Goal: Transaction & Acquisition: Register for event/course

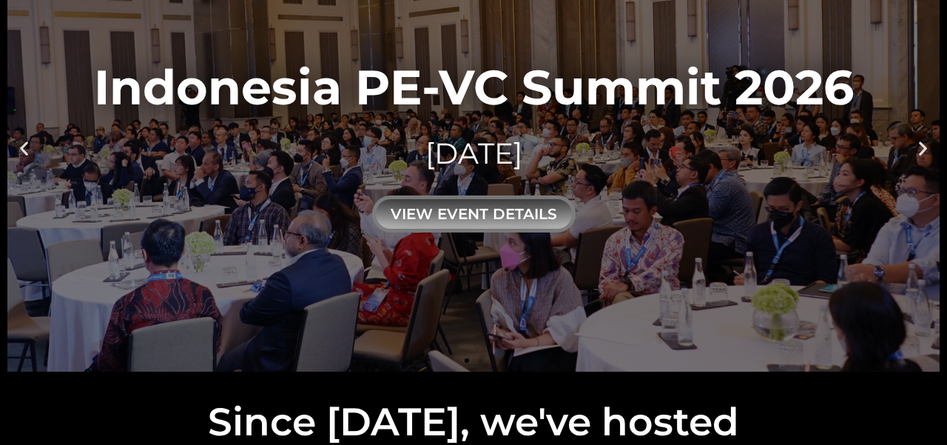
scroll to position [130, 0]
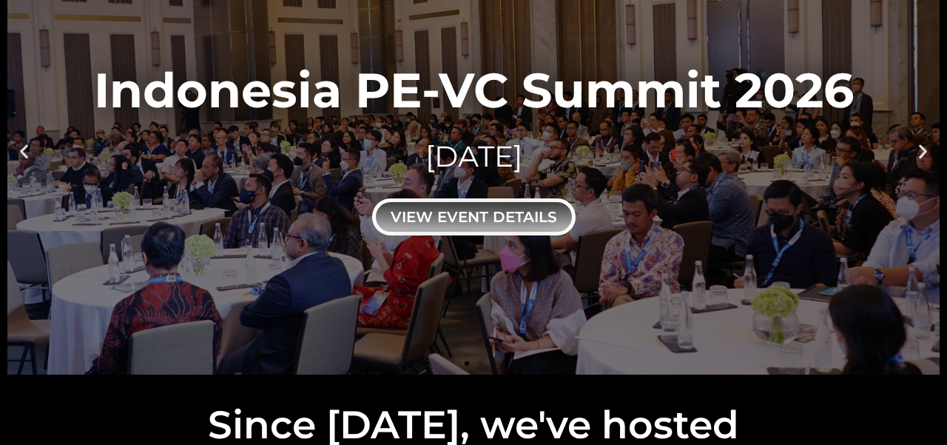
click at [519, 210] on div "view event details" at bounding box center [474, 216] width 204 height 37
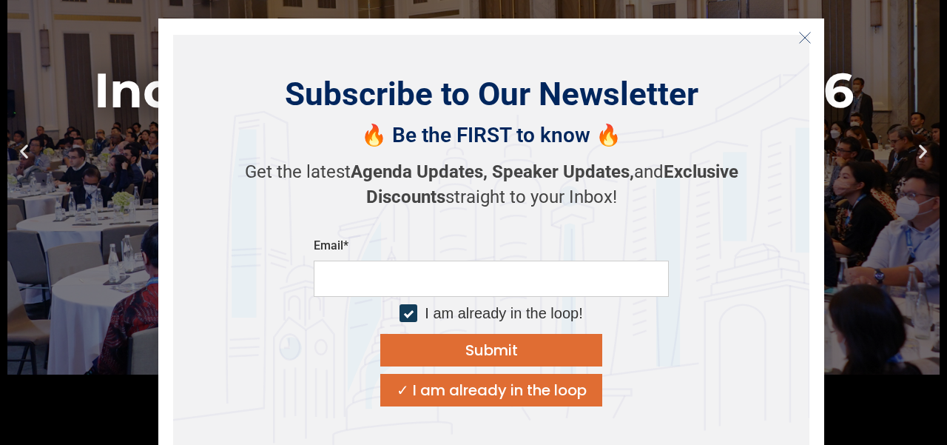
click at [797, 34] on button "Close" at bounding box center [805, 38] width 24 height 24
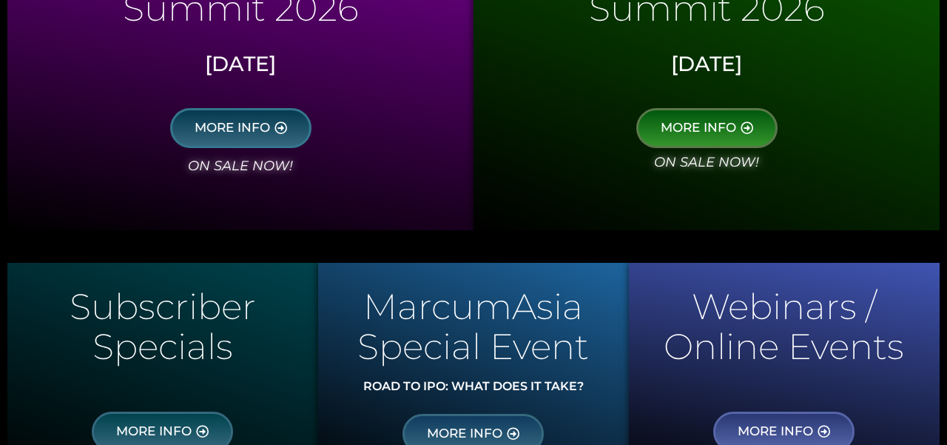
scroll to position [909, 0]
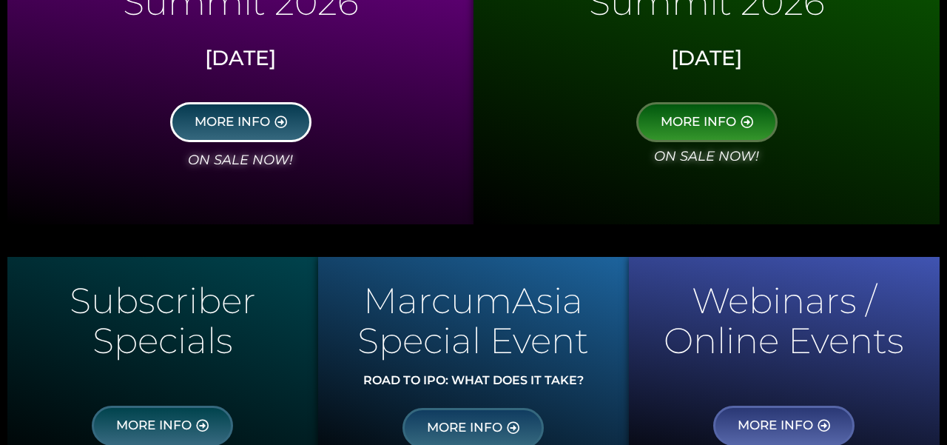
click at [282, 132] on link "MORE INFO" at bounding box center [240, 122] width 141 height 40
drag, startPoint x: 700, startPoint y: 132, endPoint x: 286, endPoint y: 121, distance: 413.9
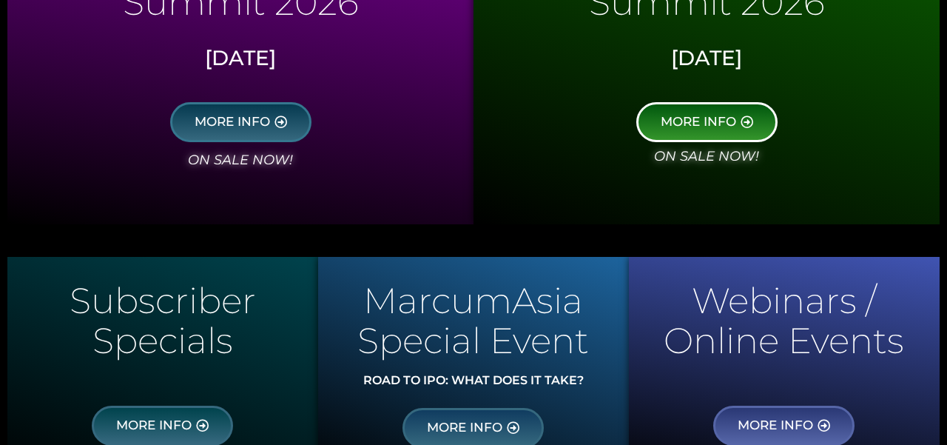
click at [697, 121] on span "MORE INFO" at bounding box center [698, 121] width 75 height 13
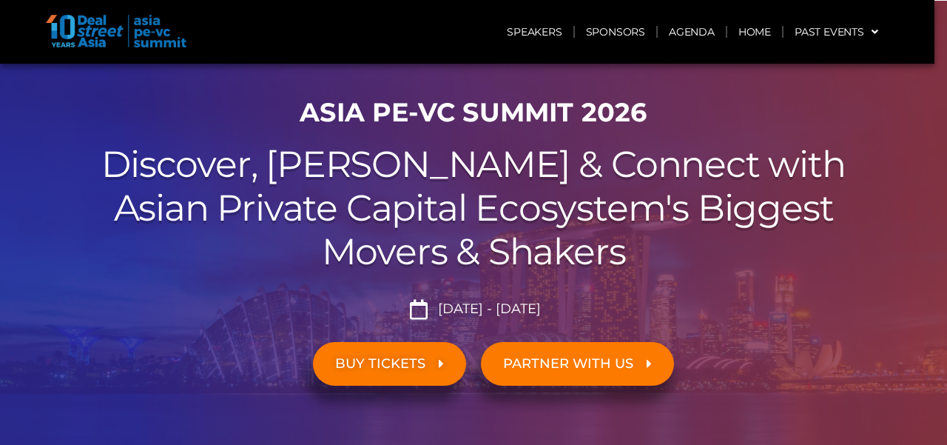
scroll to position [67, 0]
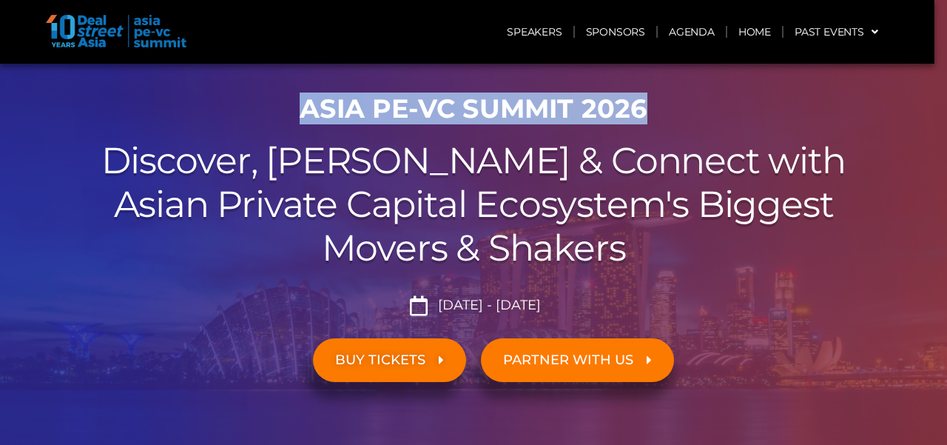
drag, startPoint x: 298, startPoint y: 114, endPoint x: 690, endPoint y: 110, distance: 392.3
click at [690, 110] on h1 "ASIA PE-VC Summit 2026" at bounding box center [473, 108] width 829 height 31
drag, startPoint x: 690, startPoint y: 110, endPoint x: 596, endPoint y: 107, distance: 94.0
drag, startPoint x: 425, startPoint y: 304, endPoint x: 539, endPoint y: 307, distance: 114.0
click at [539, 307] on span "Sept 23 - 24, 2026" at bounding box center [487, 306] width 107 height 16
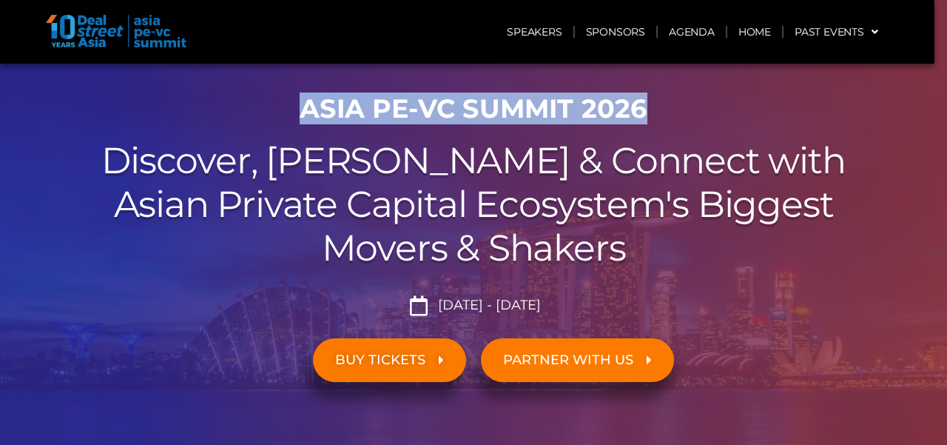
drag, startPoint x: 539, startPoint y: 307, endPoint x: 526, endPoint y: 305, distance: 12.8
copy span "Sept 23 - 24, 2026"
click at [394, 353] on span "BUY TICKETS" at bounding box center [380, 360] width 90 height 14
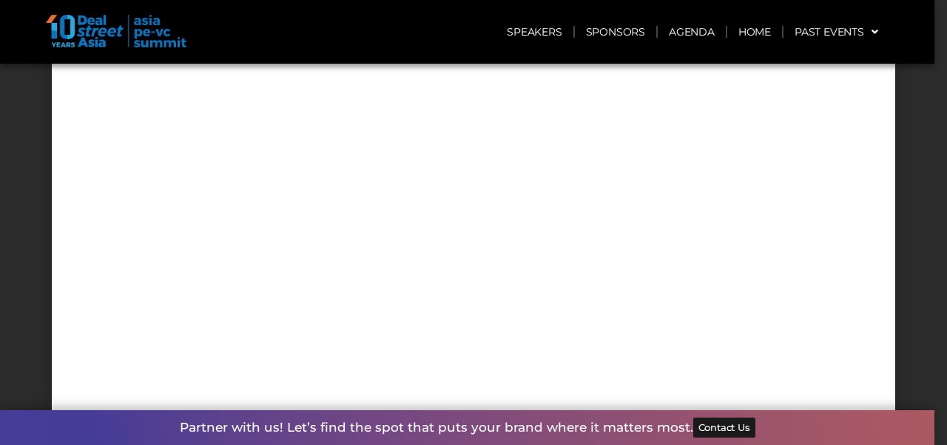
scroll to position [5030, 0]
